Goal: Transaction & Acquisition: Book appointment/travel/reservation

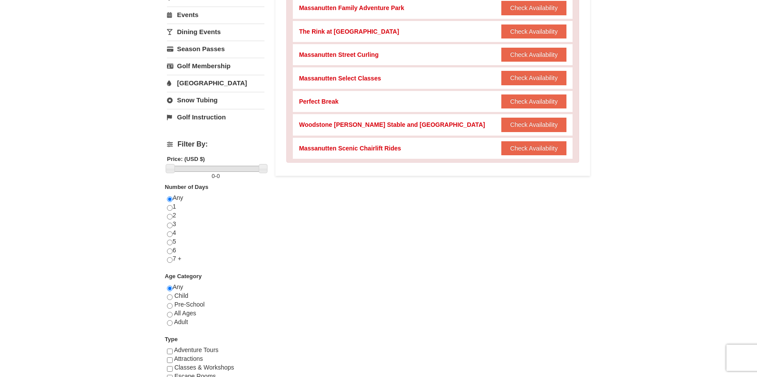
scroll to position [215, 0]
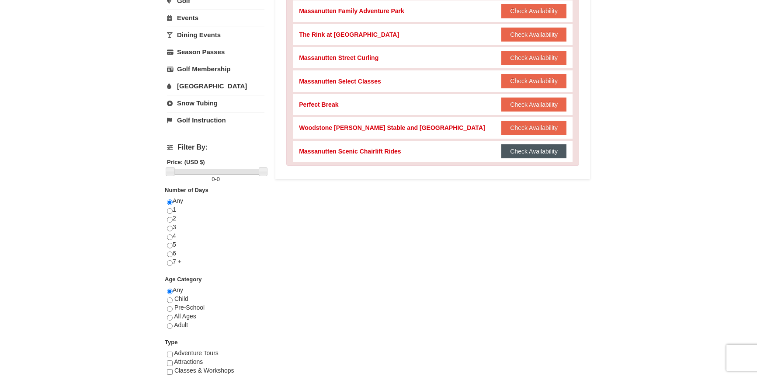
click at [523, 152] on button "Check Availability" at bounding box center [533, 151] width 65 height 14
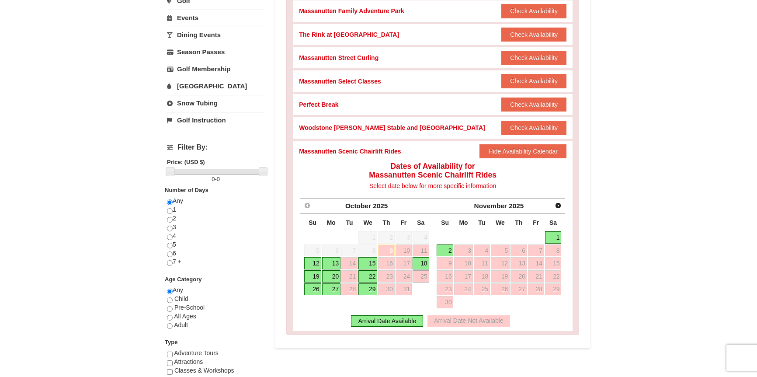
click at [422, 279] on link "25" at bounding box center [420, 276] width 17 height 12
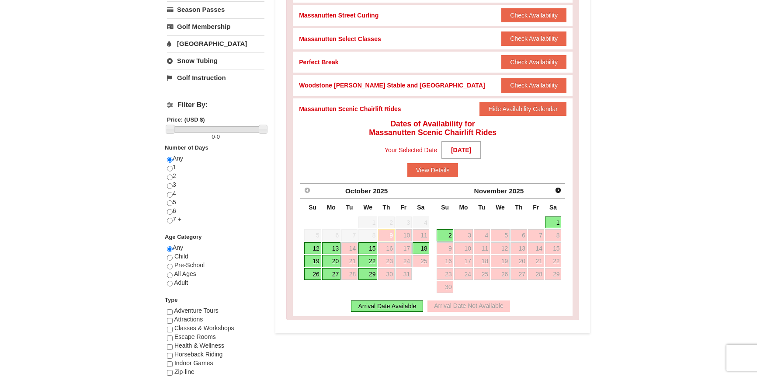
scroll to position [265, 0]
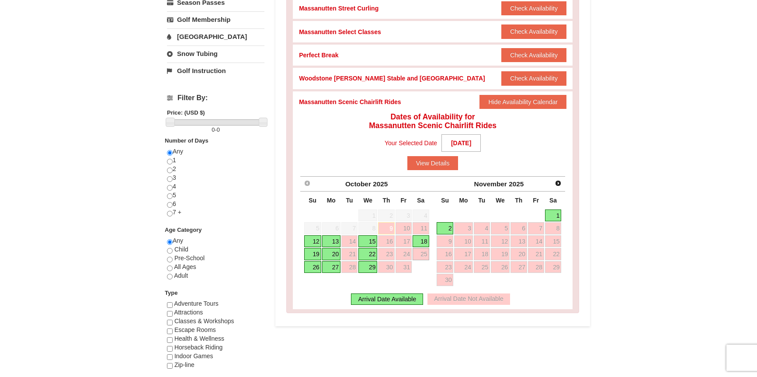
click at [403, 299] on div "Arrival Date Available" at bounding box center [387, 298] width 72 height 11
click at [425, 255] on link "25" at bounding box center [420, 254] width 17 height 12
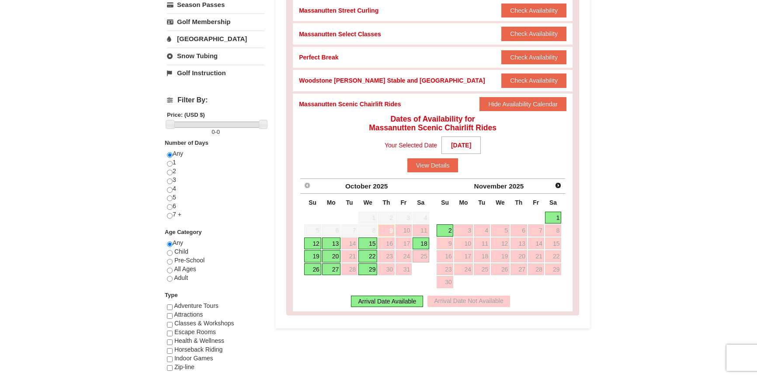
scroll to position [257, 0]
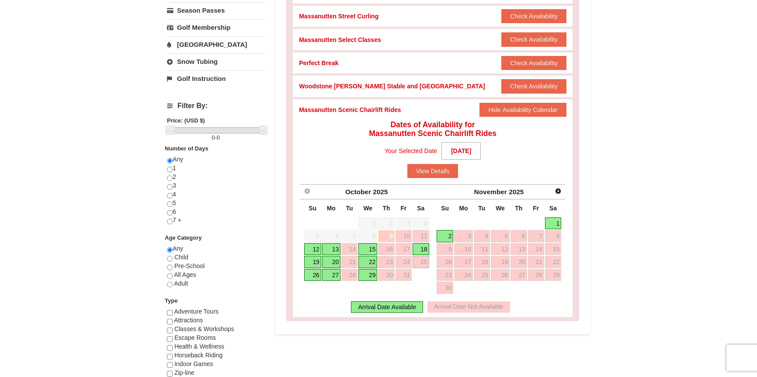
click at [420, 262] on link "25" at bounding box center [420, 262] width 17 height 12
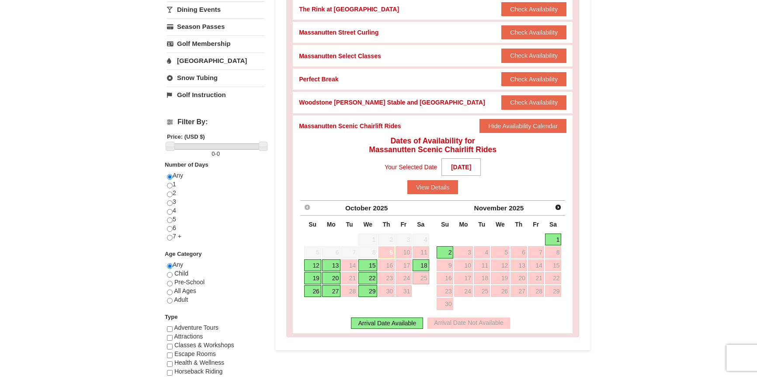
scroll to position [243, 0]
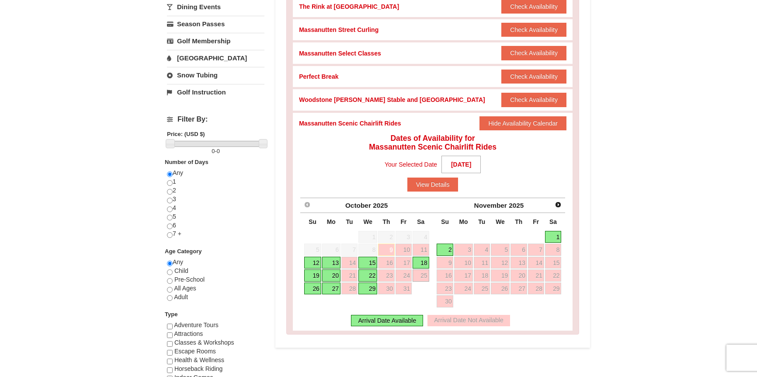
click at [424, 274] on link "25" at bounding box center [420, 275] width 17 height 12
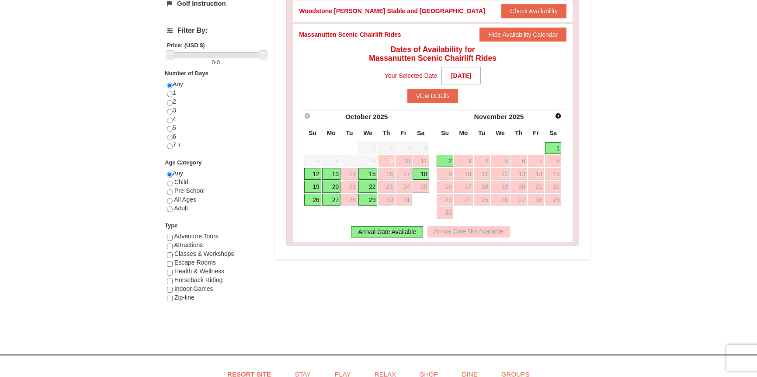
scroll to position [297, 0]
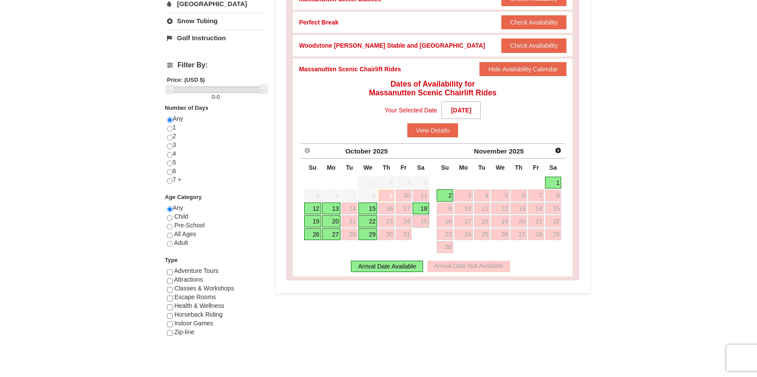
click at [422, 223] on link "25" at bounding box center [420, 221] width 17 height 12
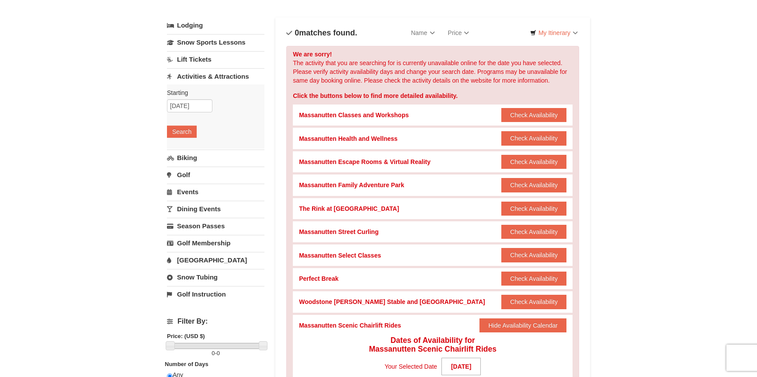
scroll to position [0, 0]
